Goal: Task Accomplishment & Management: Use online tool/utility

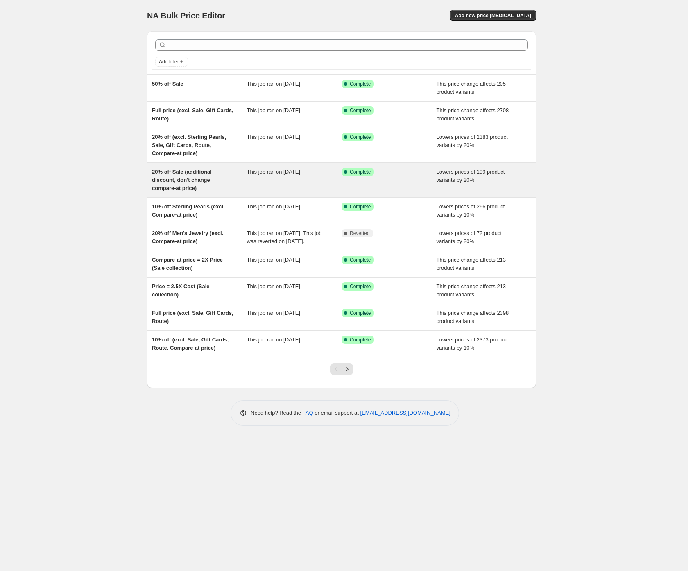
click at [196, 183] on div "20% off Sale (additional discount, don't change compare-at price)" at bounding box center [199, 180] width 95 height 25
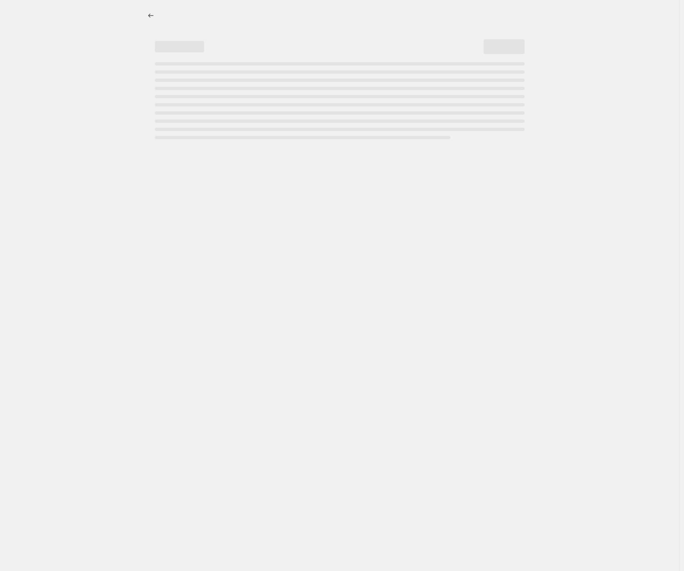
select select "percentage"
select select "no_change"
select select "collection"
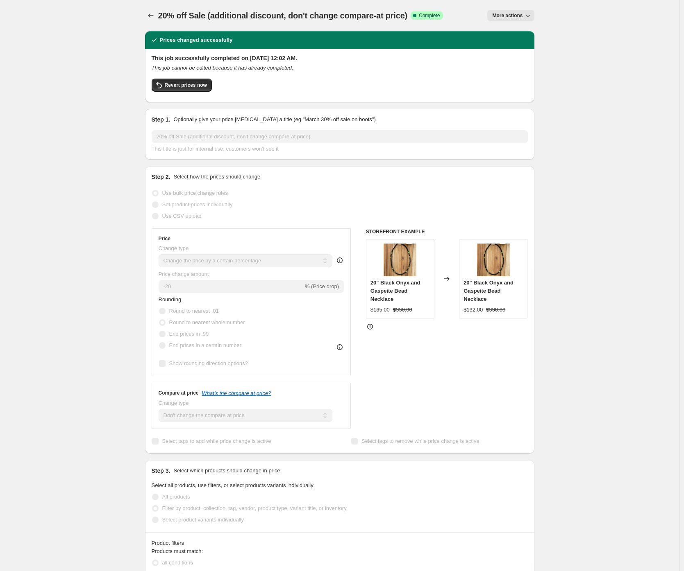
click at [517, 18] on span "More actions" at bounding box center [507, 15] width 30 height 7
click at [530, 44] on span "Copy to new job" at bounding box center [512, 46] width 38 height 6
select select "percentage"
select select "no_change"
select select "collection"
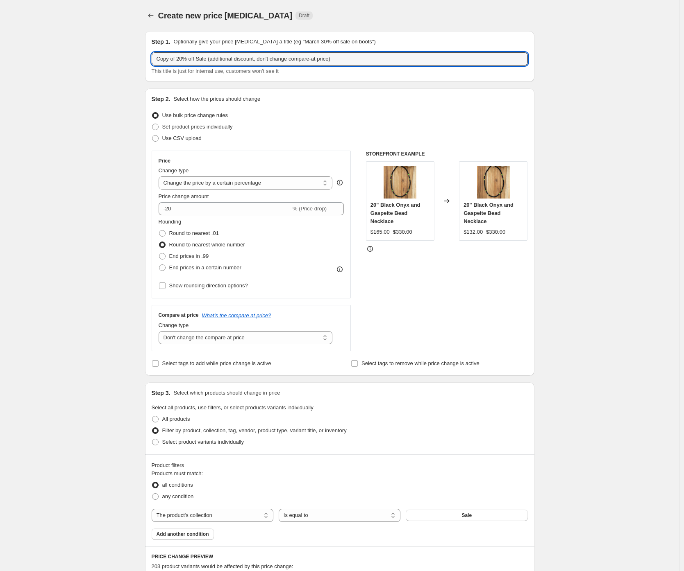
drag, startPoint x: 181, startPoint y: 60, endPoint x: 148, endPoint y: 59, distance: 33.2
click at [149, 59] on div "Step 1. Optionally give your price [MEDICAL_DATA] a title (eg "March 30% off sa…" at bounding box center [339, 56] width 389 height 51
type input "20% off Sale (additional discount, don't change compare-at price)"
click at [125, 73] on div "Create new price [MEDICAL_DATA]. This page is ready Create new price [MEDICAL_D…" at bounding box center [339, 455] width 679 height 911
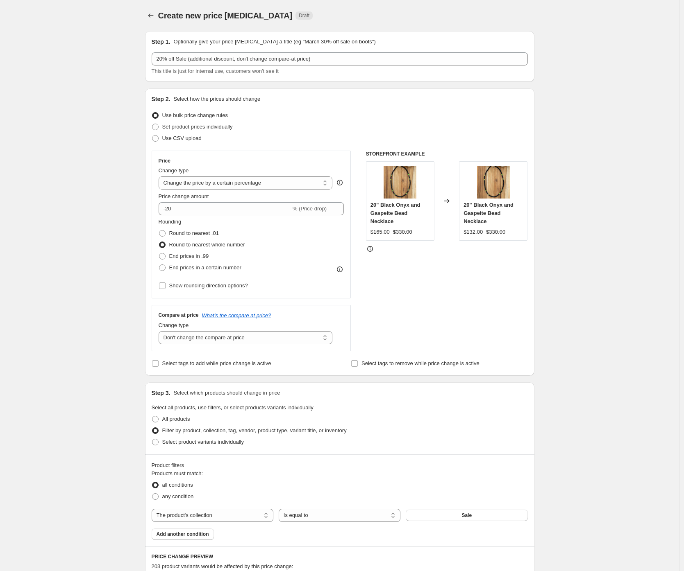
click at [104, 186] on div "Create new price [MEDICAL_DATA]. This page is ready Create new price [MEDICAL_D…" at bounding box center [339, 455] width 679 height 911
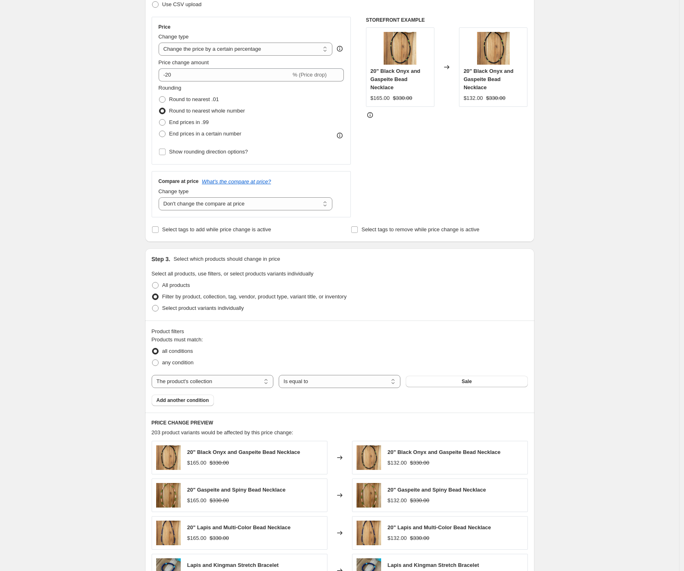
click at [97, 190] on div "Create new price [MEDICAL_DATA]. This page is ready Create new price [MEDICAL_D…" at bounding box center [339, 321] width 679 height 911
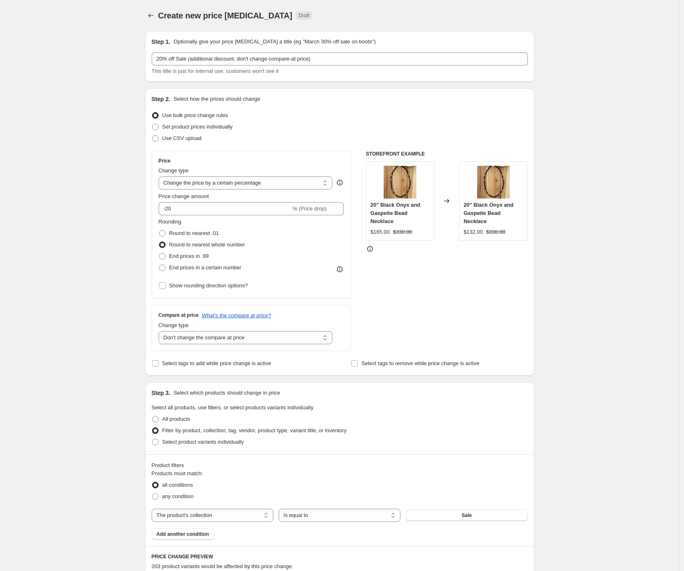
scroll to position [0, 0]
click at [100, 183] on div "Create new price [MEDICAL_DATA]. This page is ready Create new price [MEDICAL_D…" at bounding box center [339, 455] width 679 height 911
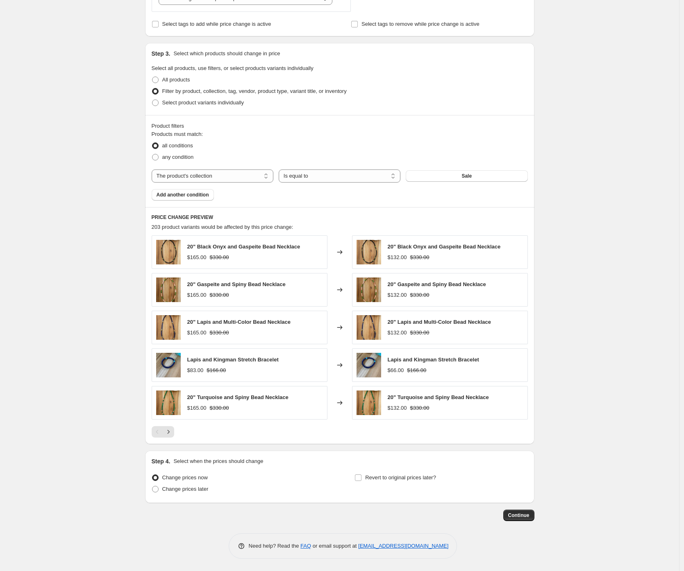
scroll to position [339, 0]
click at [70, 288] on div "Create new price [MEDICAL_DATA]. This page is ready Create new price [MEDICAL_D…" at bounding box center [339, 116] width 679 height 911
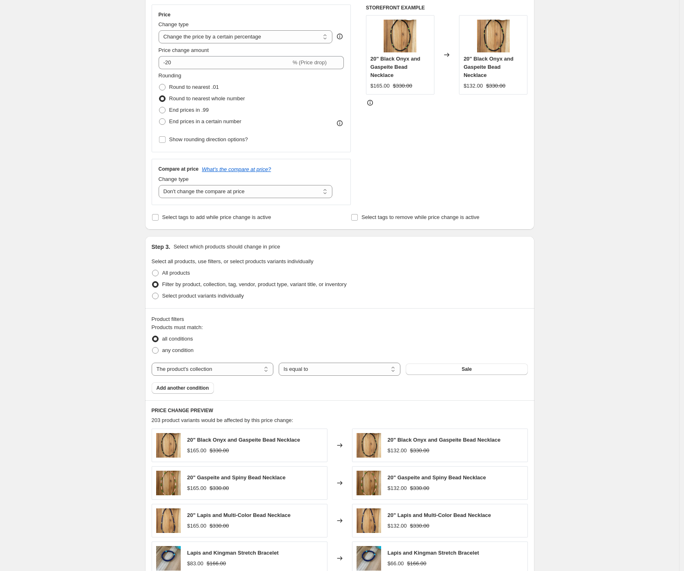
scroll to position [0, 0]
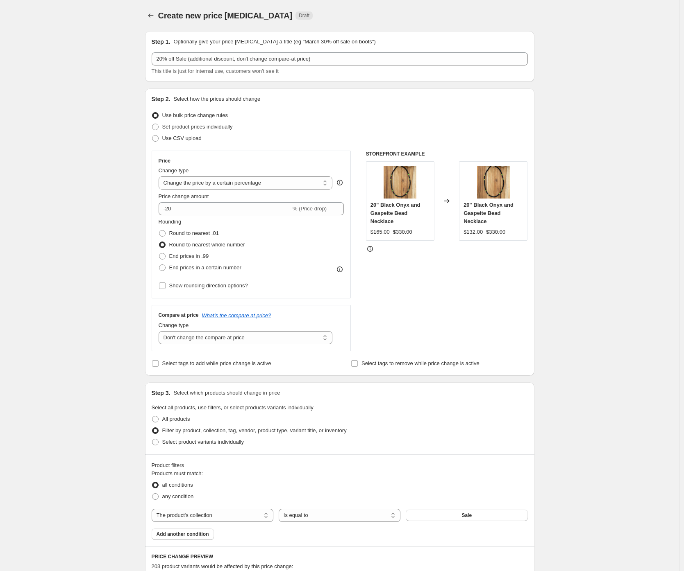
click at [69, 289] on div "Create new price [MEDICAL_DATA]. This page is ready Create new price [MEDICAL_D…" at bounding box center [339, 455] width 679 height 911
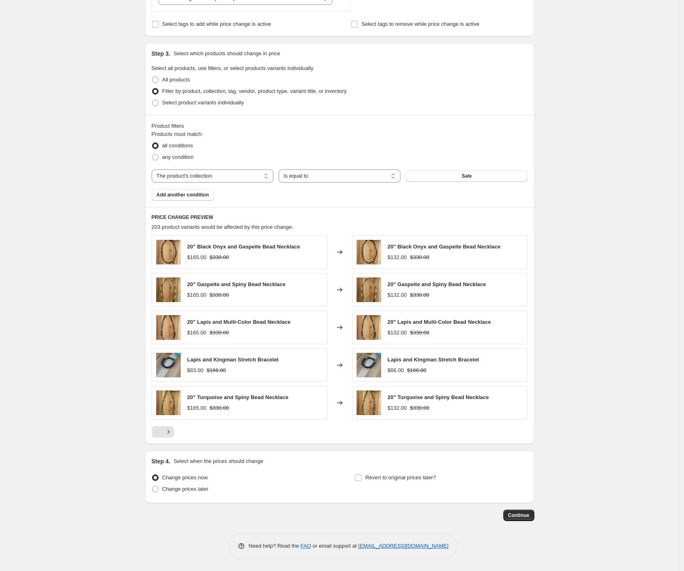
scroll to position [338, 0]
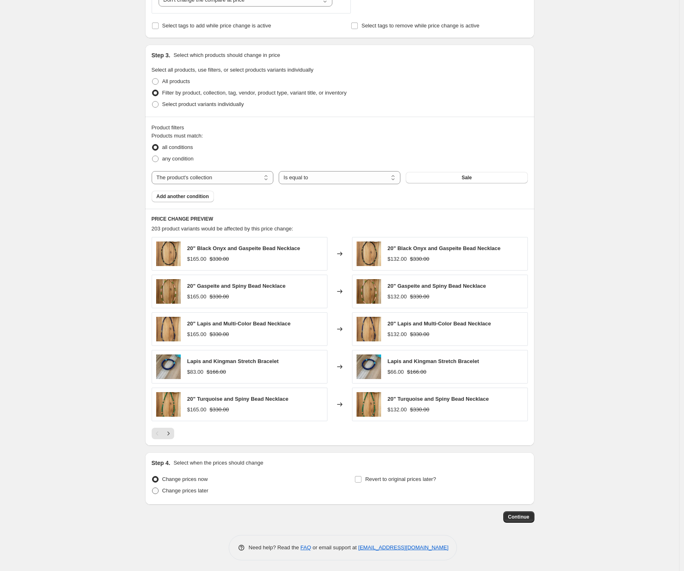
click at [165, 495] on span "Change prices later" at bounding box center [185, 491] width 46 height 8
click at [152, 488] on input "Change prices later" at bounding box center [152, 488] width 0 height 0
radio input "true"
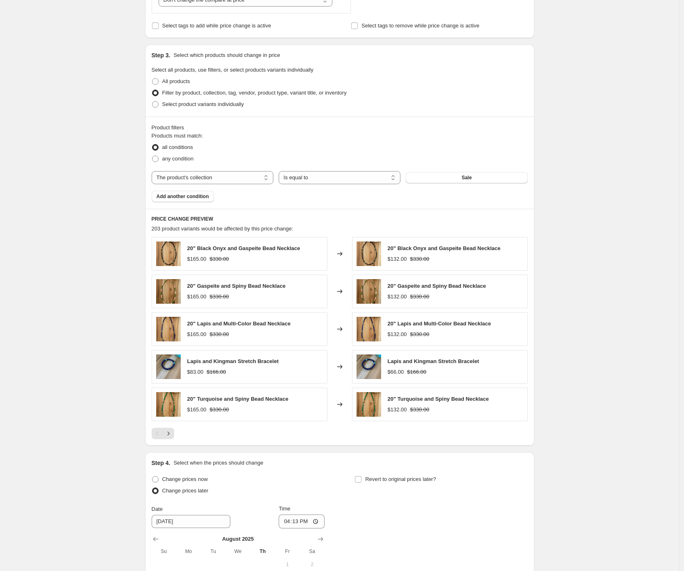
scroll to position [493, 0]
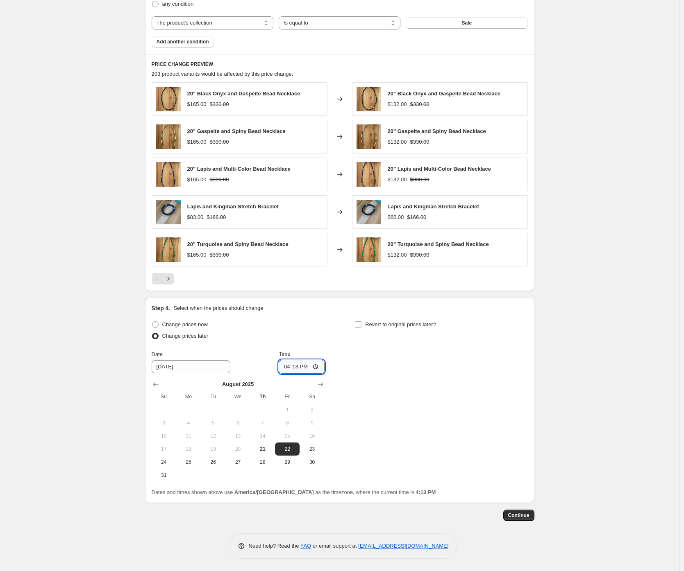
click at [289, 368] on input "16:13" at bounding box center [301, 367] width 46 height 14
type input "00:01"
click at [358, 327] on input "Revert to original prices later?" at bounding box center [358, 324] width 7 height 7
checkbox input "true"
click at [526, 383] on icon "Show next month, September 2025" at bounding box center [523, 385] width 5 height 4
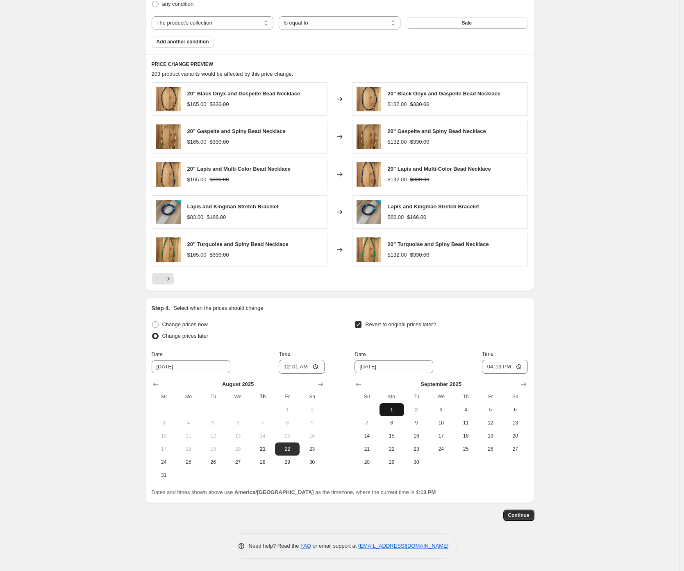
click at [395, 409] on span "1" at bounding box center [392, 410] width 18 height 7
type input "[DATE]"
click at [486, 366] on input "16:13" at bounding box center [505, 367] width 46 height 14
type input "12:59"
click at [604, 366] on div "Create new price [MEDICAL_DATA]. This page is ready Create new price [MEDICAL_D…" at bounding box center [339, 39] width 679 height 1064
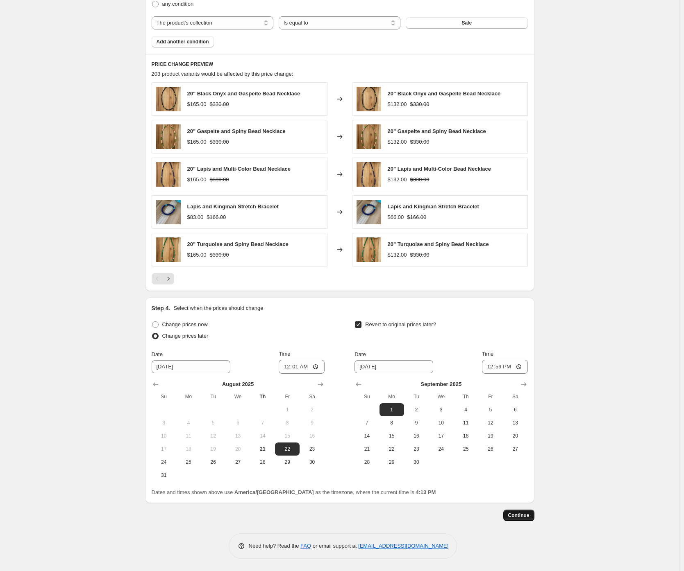
click at [523, 515] on span "Continue" at bounding box center [518, 515] width 21 height 7
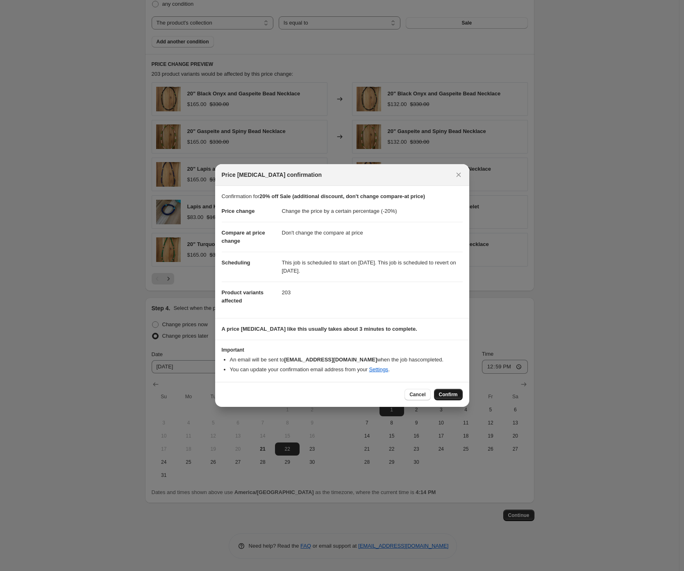
click at [450, 395] on span "Confirm" at bounding box center [448, 395] width 19 height 7
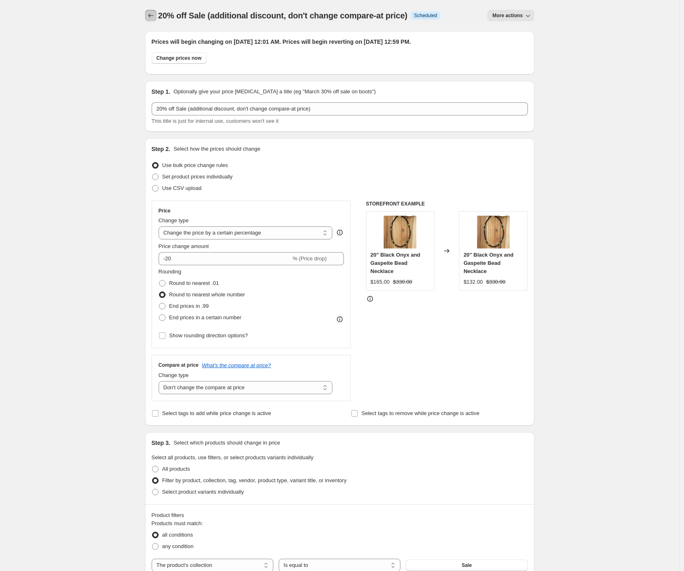
click at [153, 15] on icon "Price change jobs" at bounding box center [151, 15] width 8 height 8
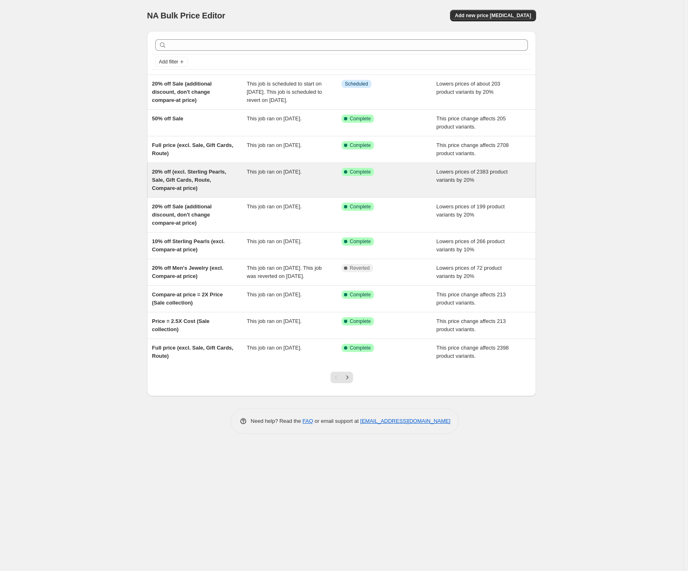
click at [207, 191] on div "20% off (excl. Sterling Pearls, Sale, Gift Cards, Route, Compare-at price)" at bounding box center [199, 180] width 95 height 25
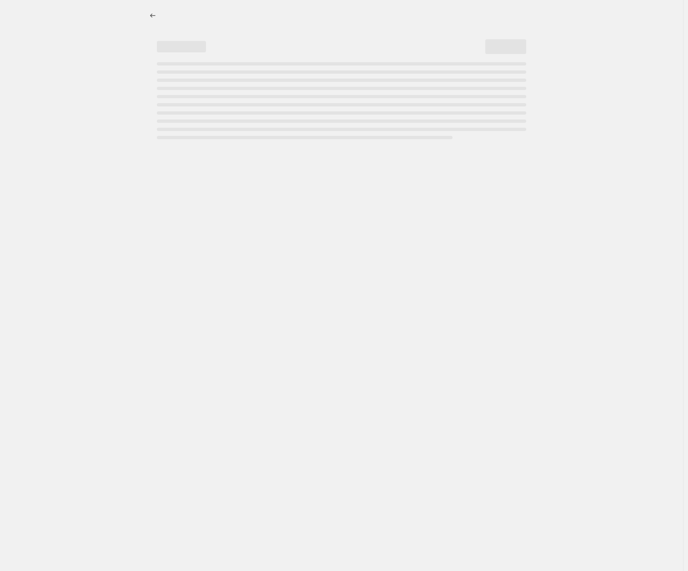
select select "percentage"
select select "collection"
select select "not_equal"
select select "product_type"
select select "not_equal"
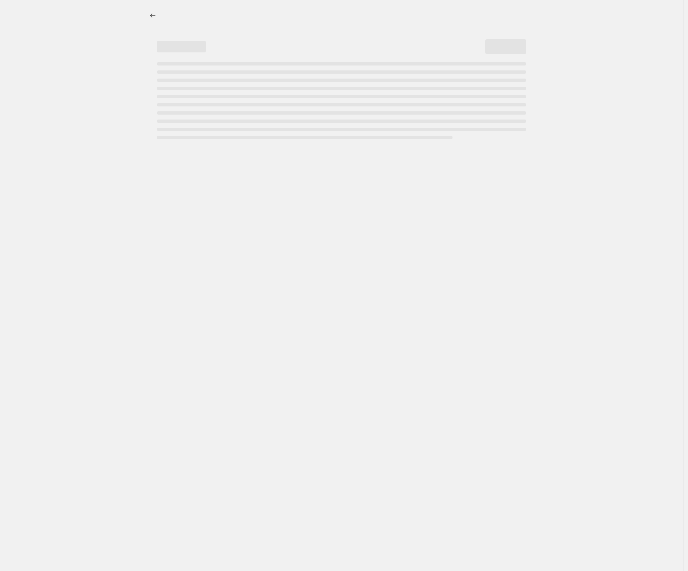
select select "product_type"
select select "not_equal"
select select "collection"
select select "not_equal"
select select "collection"
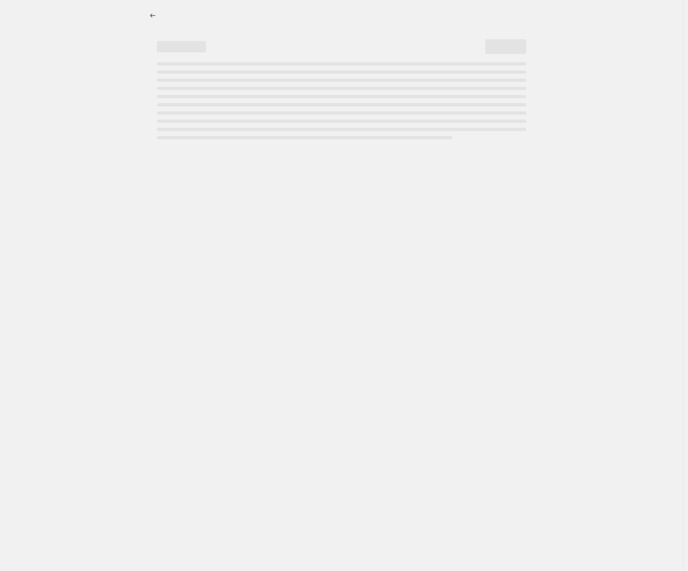
select select "not_equal"
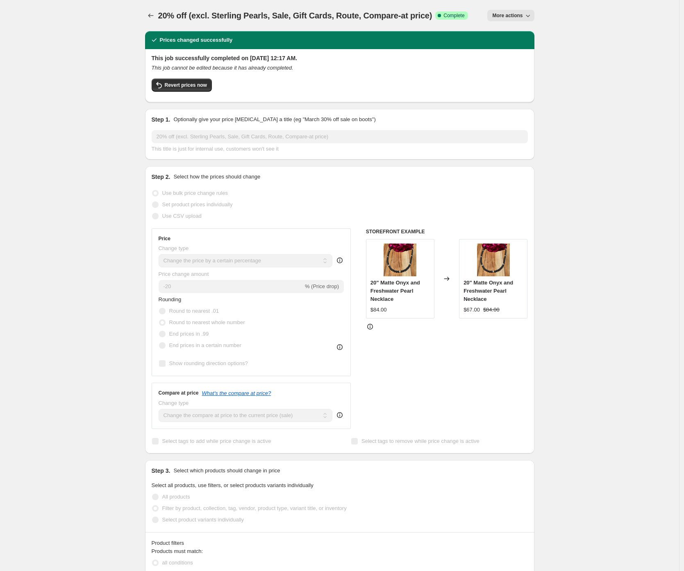
click at [507, 17] on span "More actions" at bounding box center [507, 15] width 30 height 7
click at [509, 48] on span "Copy to new job" at bounding box center [512, 46] width 38 height 6
select select "percentage"
select select "collection"
select select "not_equal"
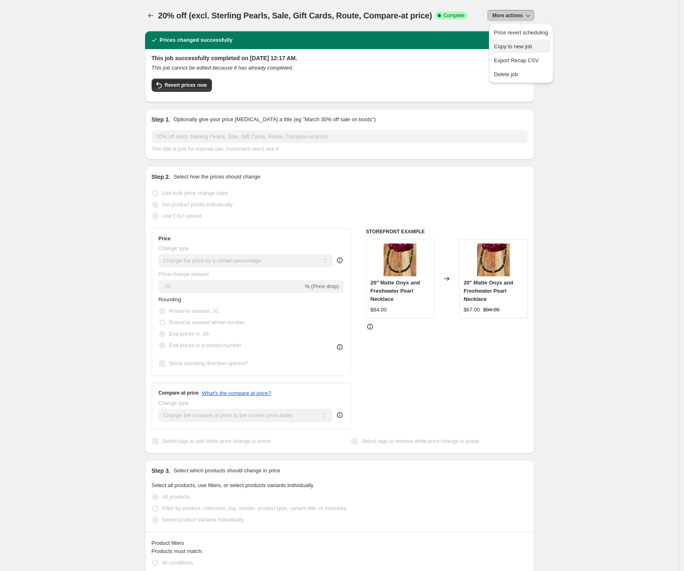
select select "product_type"
select select "not_equal"
select select "product_type"
select select "not_equal"
select select "collection"
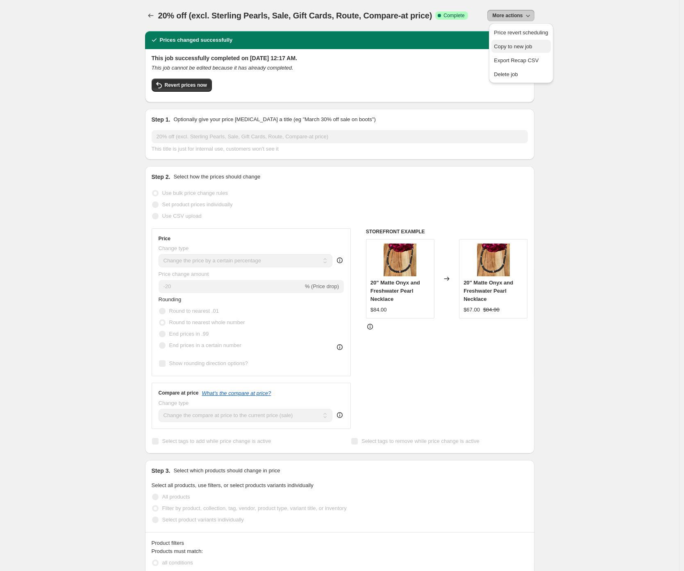
select select "not_equal"
select select "collection"
select select "not_equal"
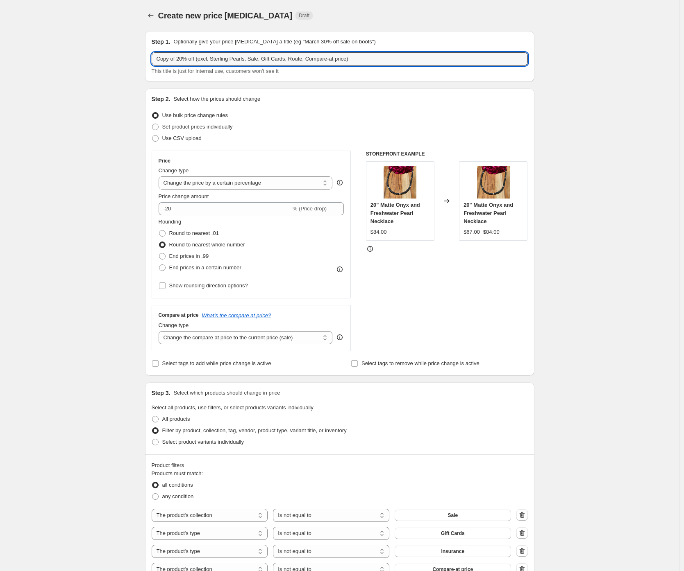
drag, startPoint x: 184, startPoint y: 58, endPoint x: 130, endPoint y: 60, distance: 54.1
click at [130, 60] on div "Create new price [MEDICAL_DATA]. This page is ready Create new price [MEDICAL_D…" at bounding box center [339, 491] width 679 height 983
type input "10% off (excl. Sterling Pearls, Sale, Gift Cards, Route, Compare-at price)"
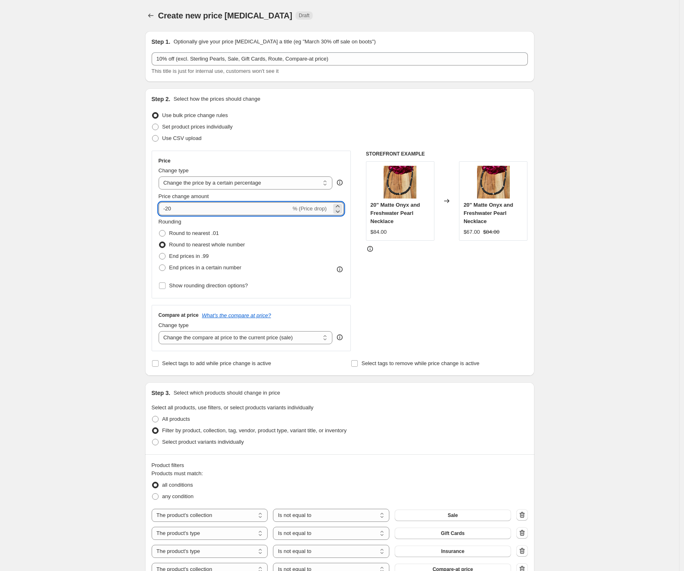
click at [171, 209] on input "-20" at bounding box center [224, 208] width 132 height 13
type input "-10"
click at [79, 218] on div "Create new price [MEDICAL_DATA]. This page is ready Create new price [MEDICAL_D…" at bounding box center [339, 491] width 679 height 983
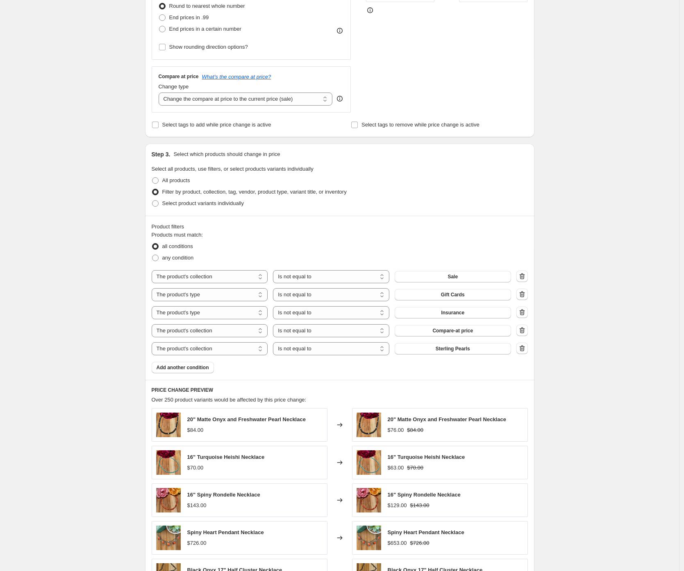
scroll to position [412, 0]
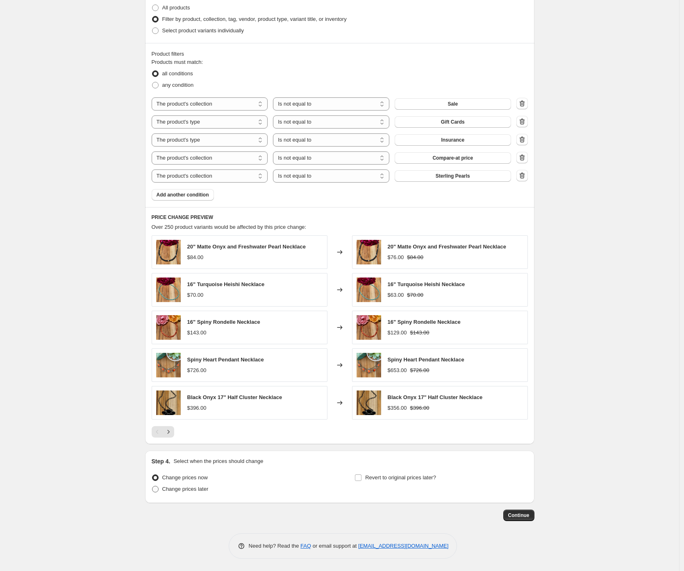
click at [174, 491] on span "Change prices later" at bounding box center [185, 489] width 46 height 6
click at [152, 487] on input "Change prices later" at bounding box center [152, 486] width 0 height 0
radio input "true"
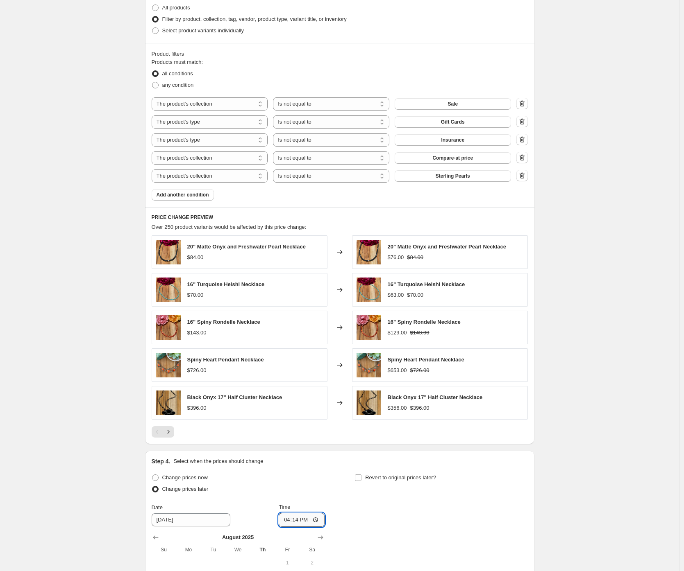
click at [283, 521] on input "16:14" at bounding box center [301, 520] width 46 height 14
type input "00:01"
click at [361, 478] on input "Revert to original prices later?" at bounding box center [358, 478] width 7 height 7
checkbox input "true"
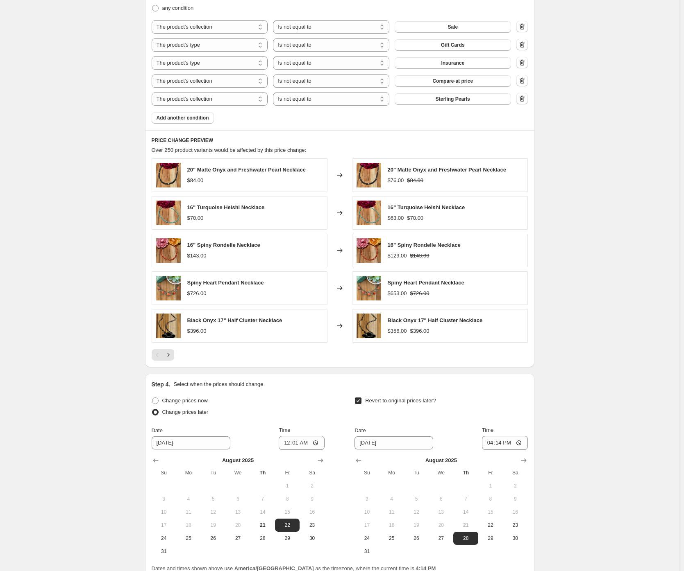
scroll to position [533, 0]
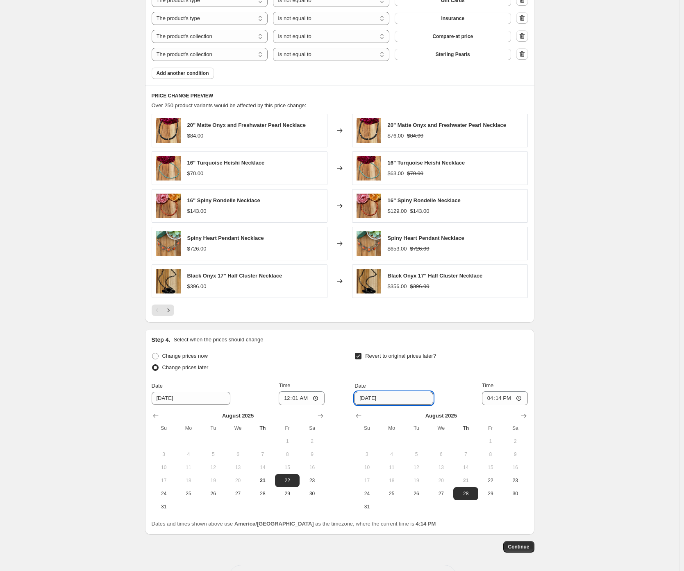
click at [400, 398] on input "[DATE]" at bounding box center [393, 398] width 79 height 13
click at [529, 412] on button "Show next month, September 2025" at bounding box center [523, 415] width 11 height 11
click at [396, 439] on span "1" at bounding box center [392, 441] width 18 height 7
type input "[DATE]"
click at [489, 400] on input "16:14" at bounding box center [505, 399] width 46 height 14
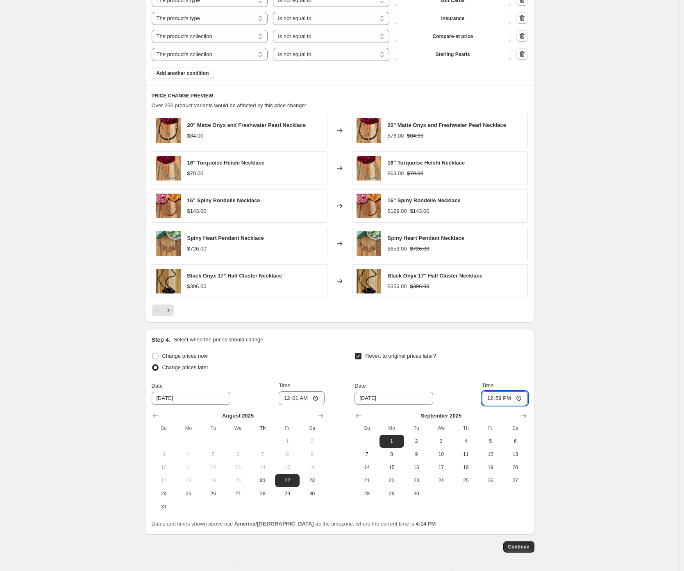
click at [492, 400] on input "12:59" at bounding box center [505, 399] width 46 height 14
type input "23:59"
click at [597, 389] on div "Create new price [MEDICAL_DATA]. This page is ready Create new price [MEDICAL_D…" at bounding box center [339, 35] width 679 height 1136
click at [529, 548] on span "Continue" at bounding box center [518, 547] width 21 height 7
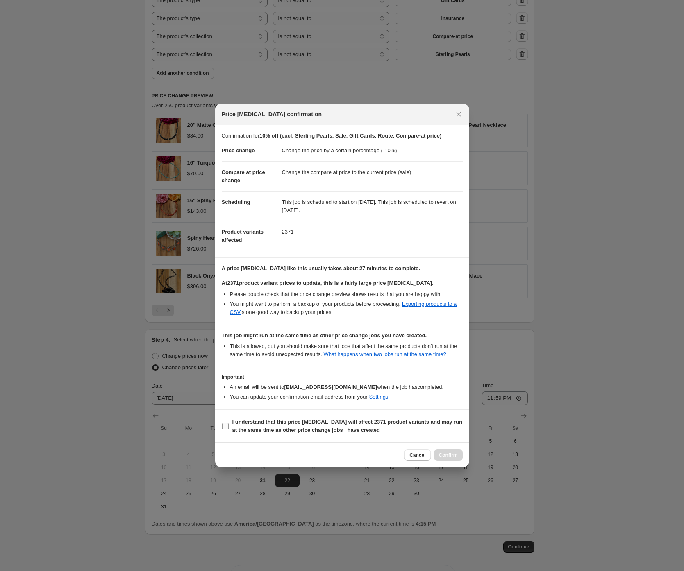
click at [266, 428] on b "I understand that this price [MEDICAL_DATA] will affect 2371 product variants a…" at bounding box center [347, 426] width 230 height 14
click at [229, 428] on input "I understand that this price [MEDICAL_DATA] will affect 2371 product variants a…" at bounding box center [225, 426] width 7 height 7
checkbox input "true"
click at [446, 457] on span "Confirm" at bounding box center [448, 455] width 19 height 7
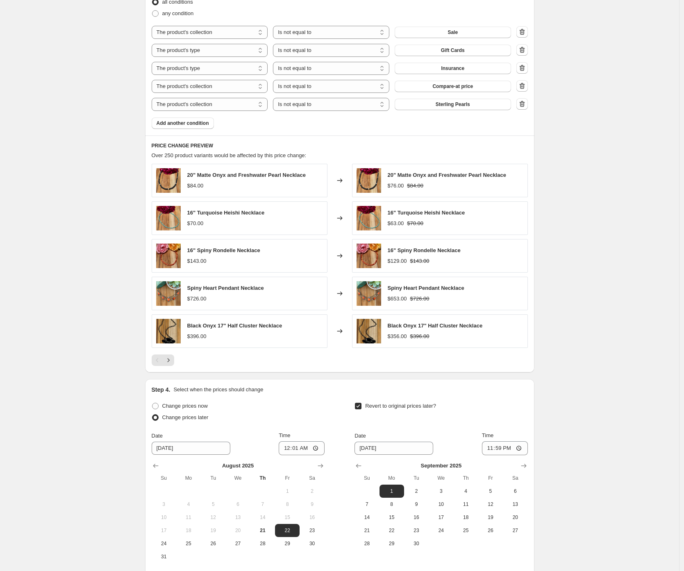
click at [32, 182] on div "10% off (excl. Sterling Pearls, Sale, Gift Cards, Route, Compare-at price). Thi…" at bounding box center [339, 60] width 679 height 1186
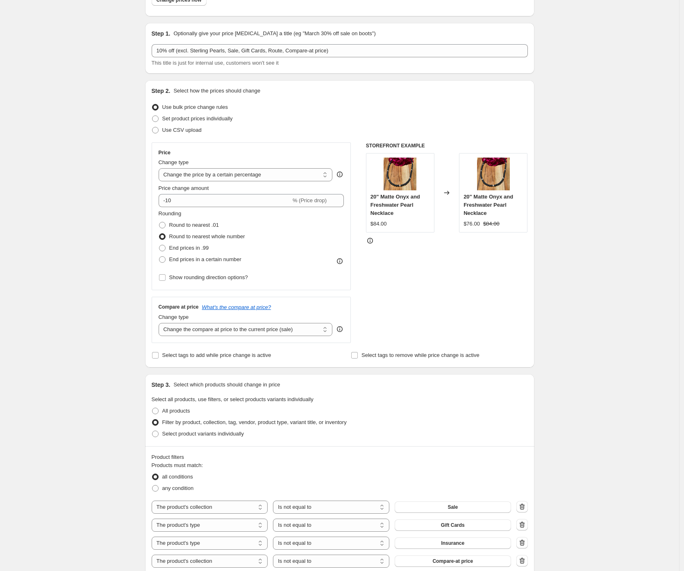
scroll to position [0, 0]
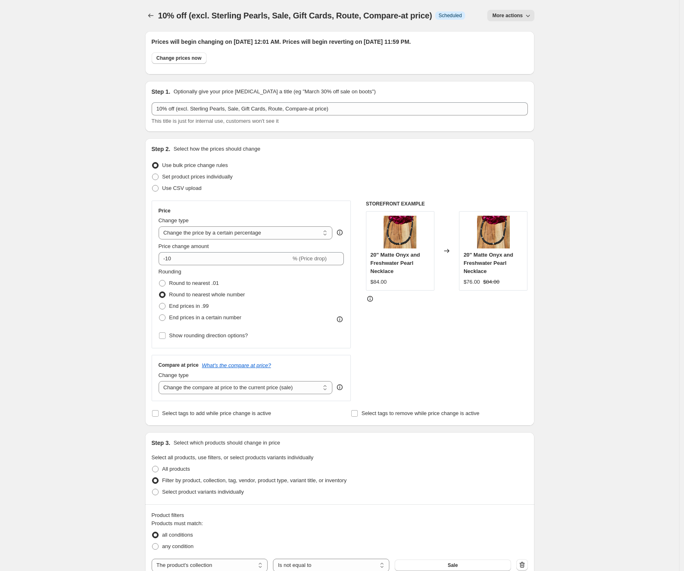
click at [152, 15] on icon "Price change jobs" at bounding box center [151, 15] width 8 height 8
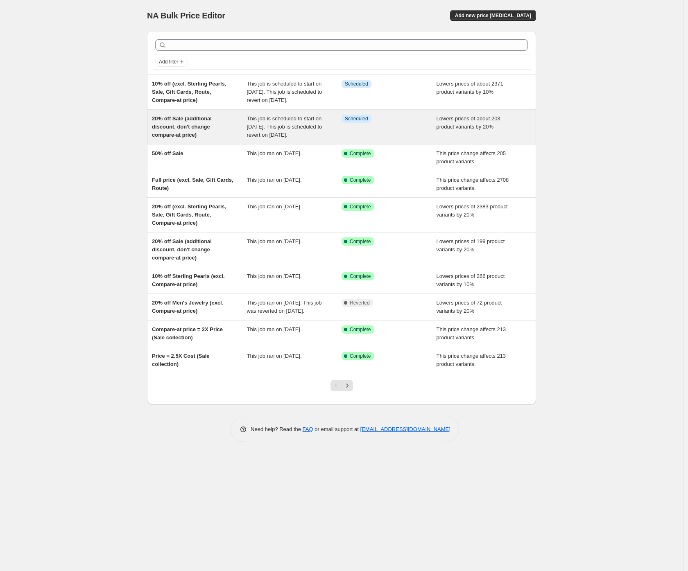
click at [183, 124] on span "20% off Sale (additional discount, don't change compare-at price)" at bounding box center [182, 126] width 60 height 23
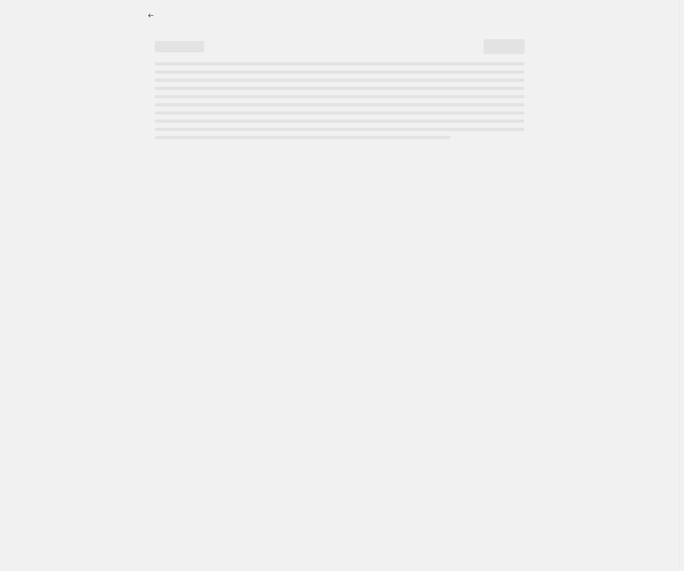
select select "percentage"
select select "no_change"
select select "collection"
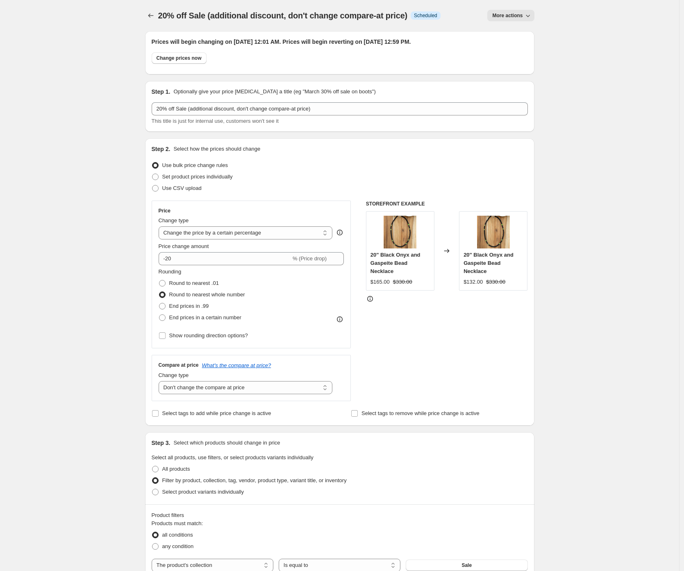
scroll to position [543, 0]
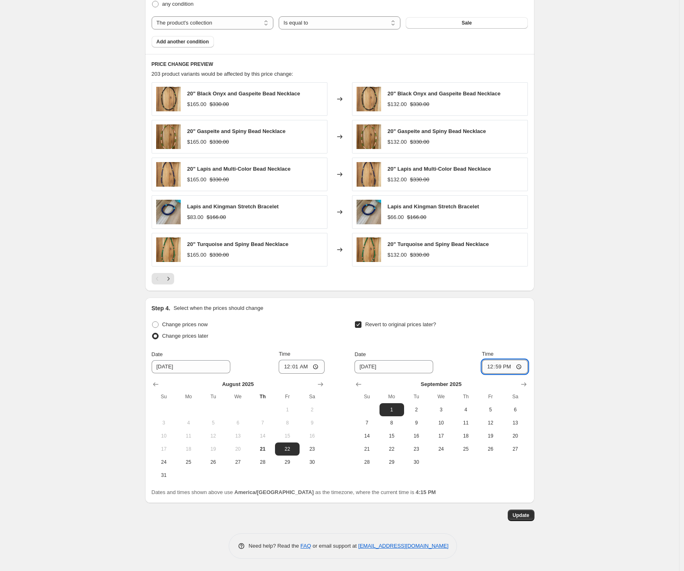
click at [490, 367] on input "12:59" at bounding box center [505, 367] width 46 height 14
type input "23:59"
click at [561, 428] on div "20% off Sale (additional discount, don't change compare-at price). This page is…" at bounding box center [339, 14] width 679 height 1114
click at [527, 518] on span "Update" at bounding box center [520, 515] width 17 height 7
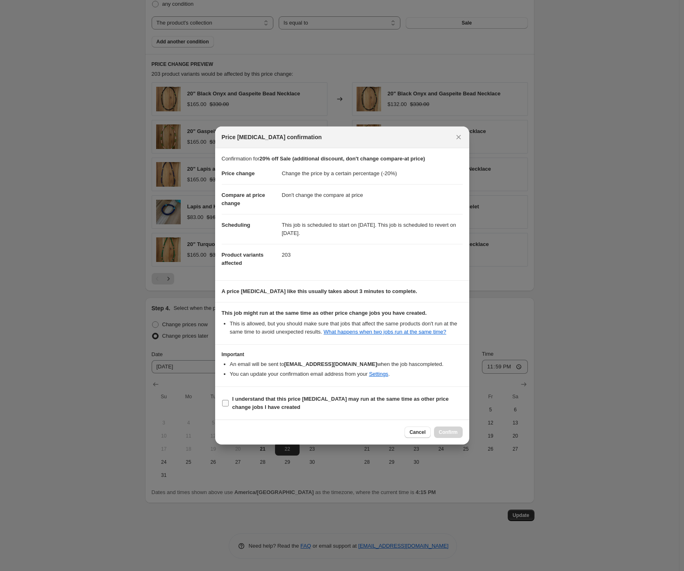
click at [267, 406] on b "I understand that this price [MEDICAL_DATA] may run at the same time as other p…" at bounding box center [340, 403] width 216 height 14
click at [229, 406] on input "I understand that this price [MEDICAL_DATA] may run at the same time as other p…" at bounding box center [225, 403] width 7 height 7
checkbox input "true"
click at [457, 436] on span "Confirm" at bounding box center [448, 432] width 19 height 7
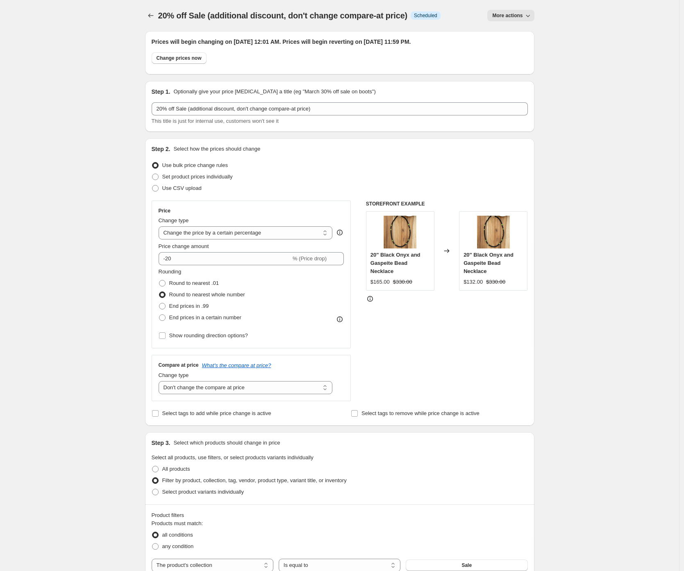
scroll to position [543, 0]
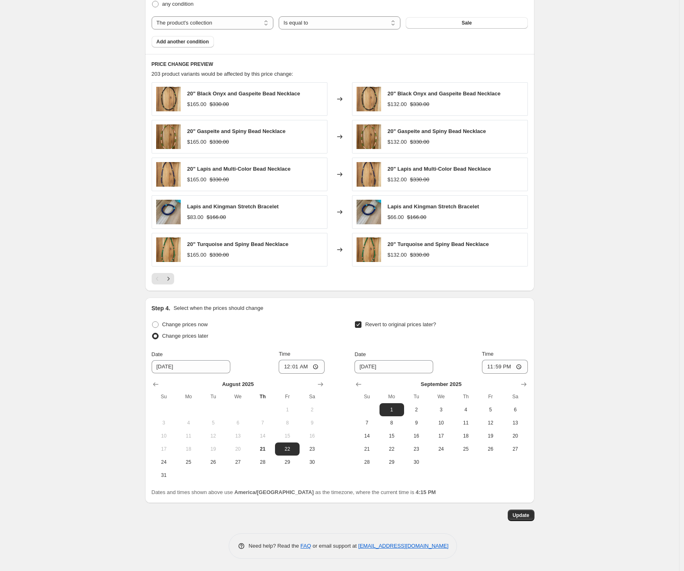
click at [78, 332] on div "20% off Sale (additional discount, don't change compare-at price). This page is…" at bounding box center [339, 14] width 679 height 1114
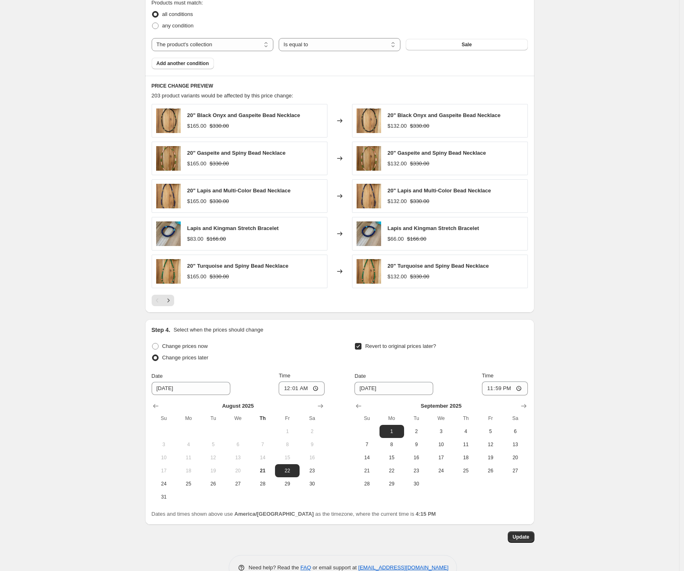
scroll to position [517, 0]
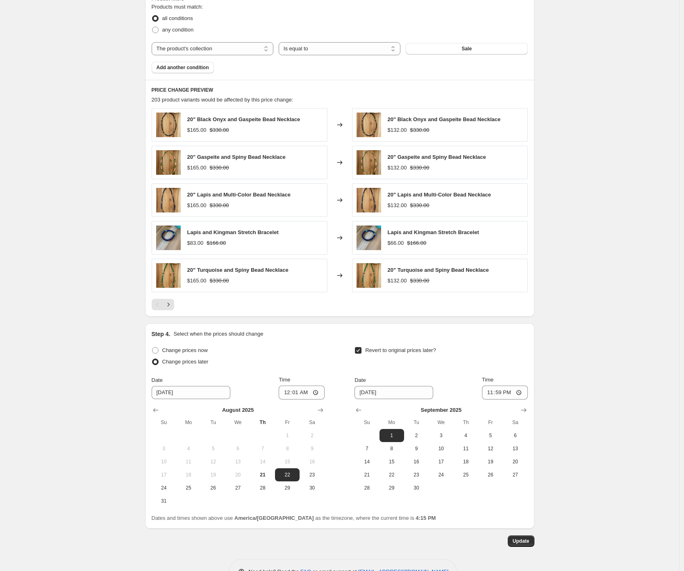
click at [77, 338] on div "20% off Sale (additional discount, don't change compare-at price). This page is…" at bounding box center [339, 40] width 679 height 1114
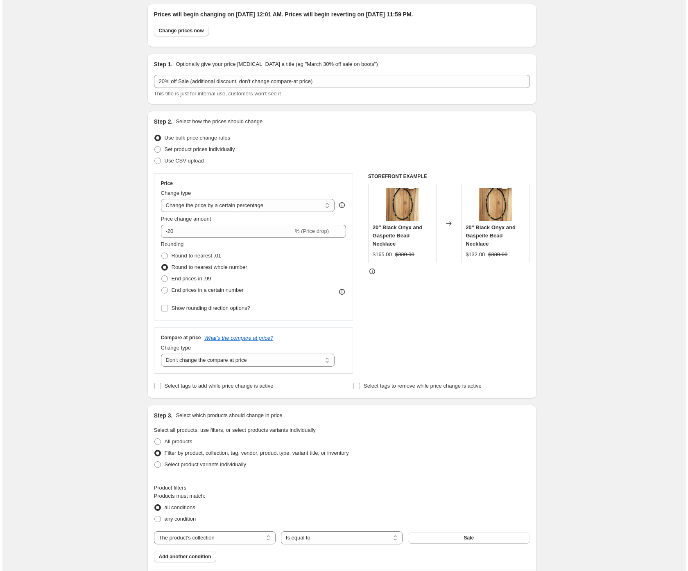
scroll to position [0, 0]
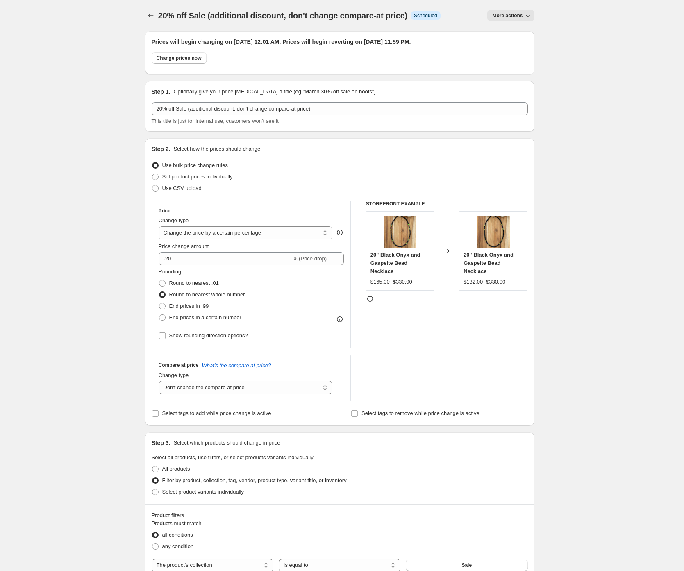
click at [65, 301] on div "20% off Sale (additional discount, don't change compare-at price). This page is…" at bounding box center [339, 557] width 679 height 1114
click at [150, 18] on icon "Price change jobs" at bounding box center [151, 15] width 8 height 8
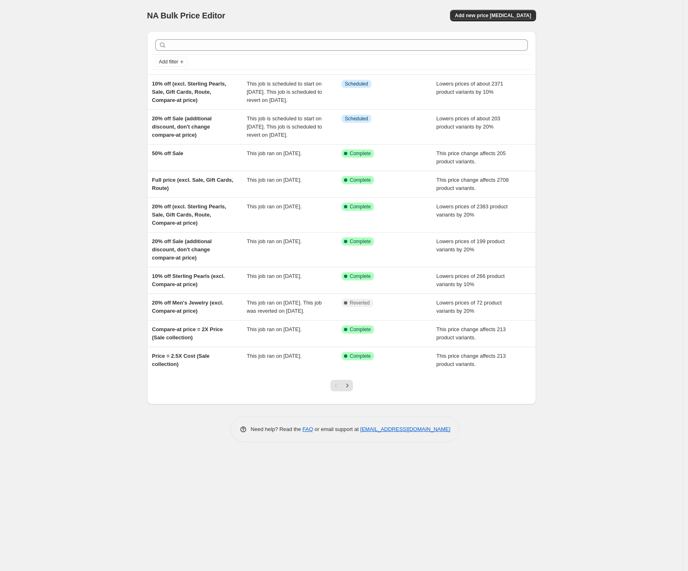
click at [95, 73] on div "NA Bulk Price Editor. This page is ready NA Bulk Price Editor Add new price [ME…" at bounding box center [341, 285] width 683 height 571
